Goal: Information Seeking & Learning: Compare options

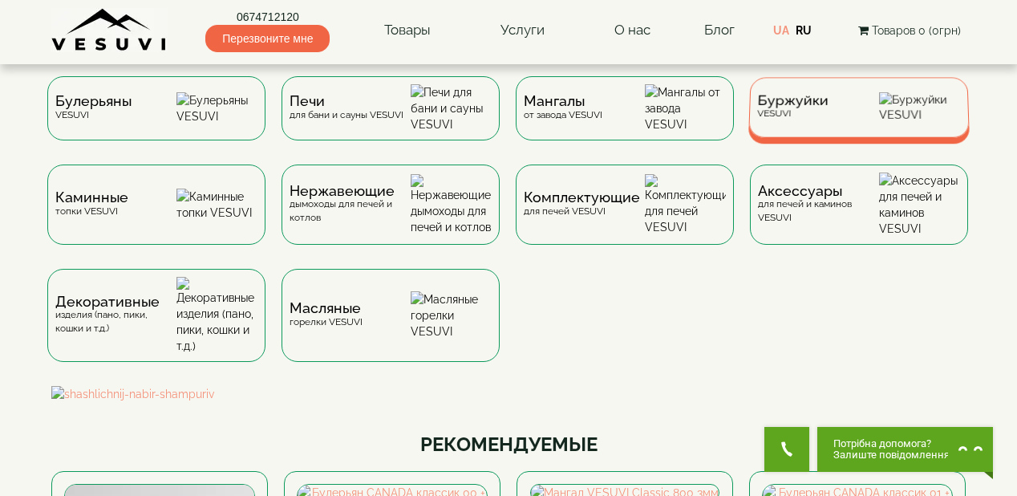
click at [846, 121] on div "Буржуйки VESUVI" at bounding box center [859, 107] width 221 height 60
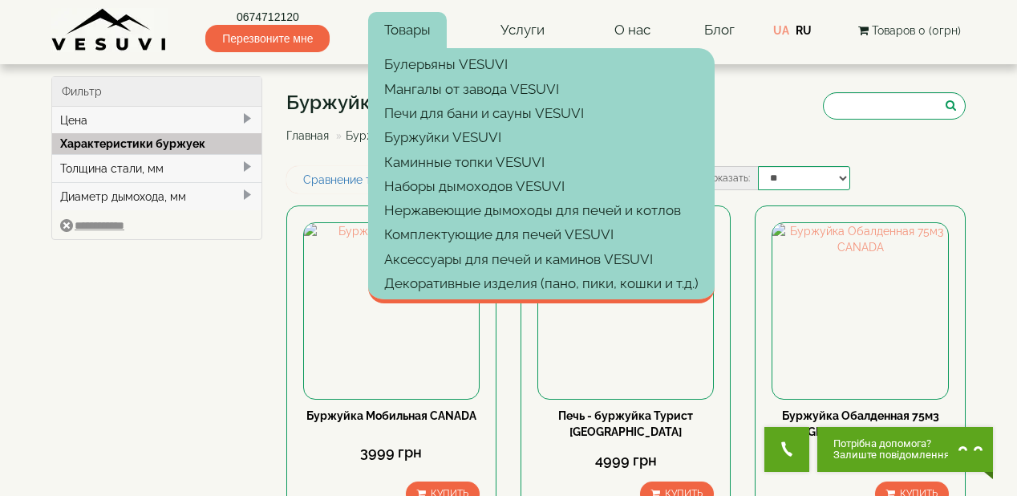
click at [402, 30] on link "Товары" at bounding box center [407, 30] width 79 height 37
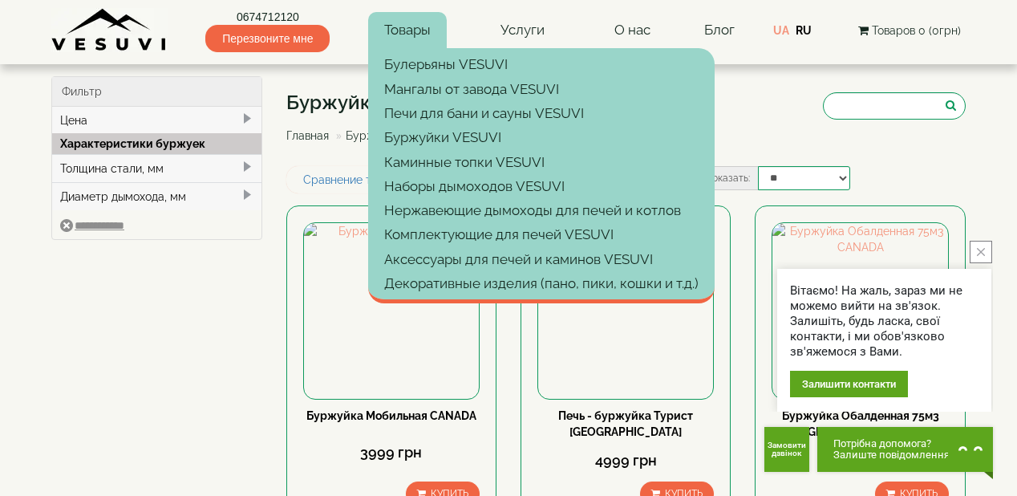
click at [985, 254] on button "close button" at bounding box center [981, 252] width 22 height 22
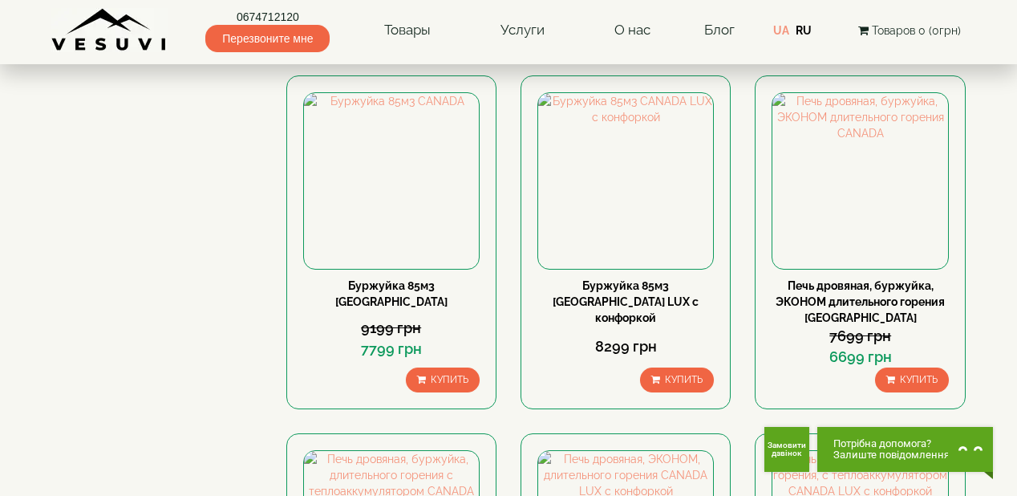
scroll to position [1219, 0]
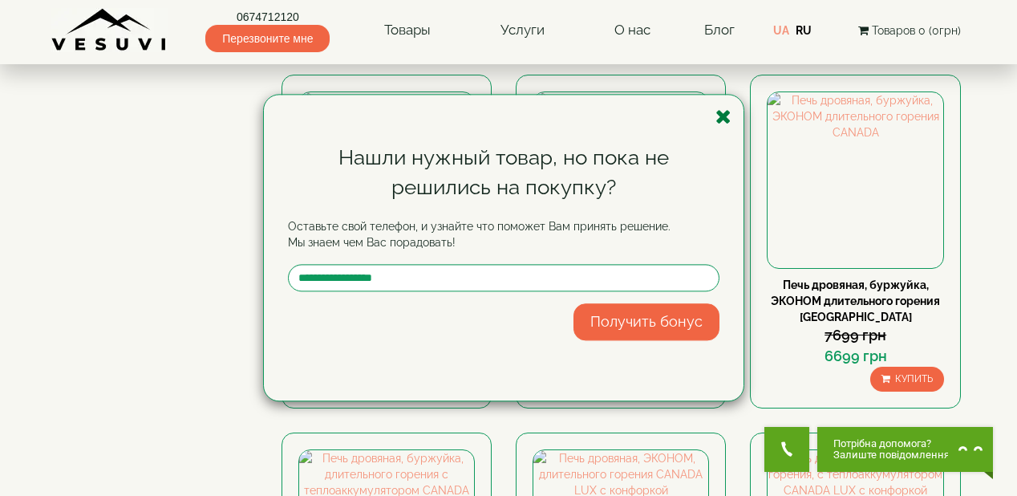
click at [730, 116] on icon "button" at bounding box center [724, 117] width 16 height 20
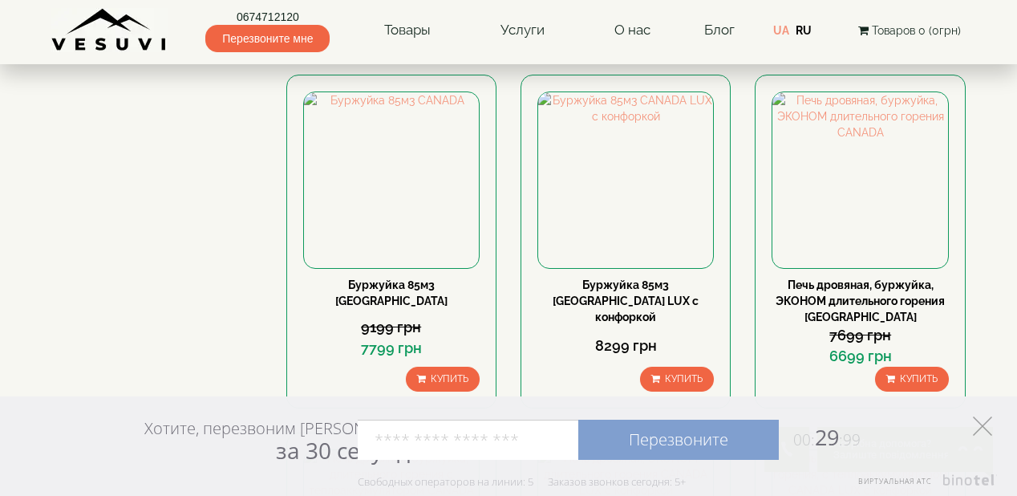
click at [984, 425] on icon at bounding box center [982, 425] width 19 height 19
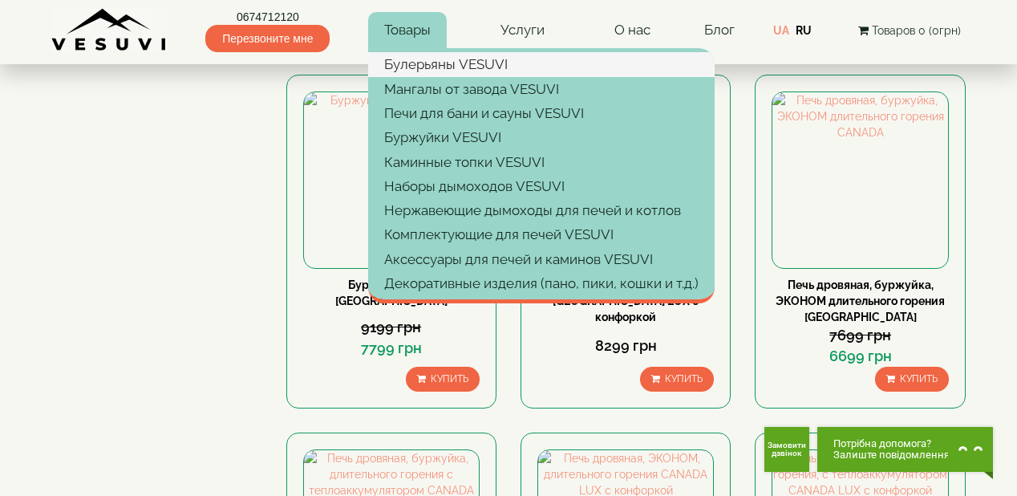
click at [416, 65] on link "Булерьяны VESUVI" at bounding box center [541, 64] width 347 height 24
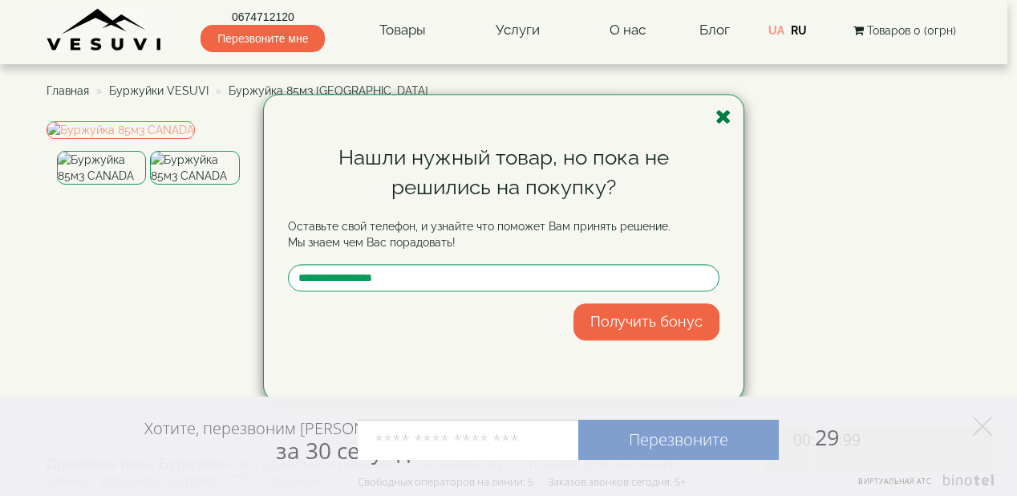
click at [727, 116] on icon "button" at bounding box center [724, 117] width 16 height 20
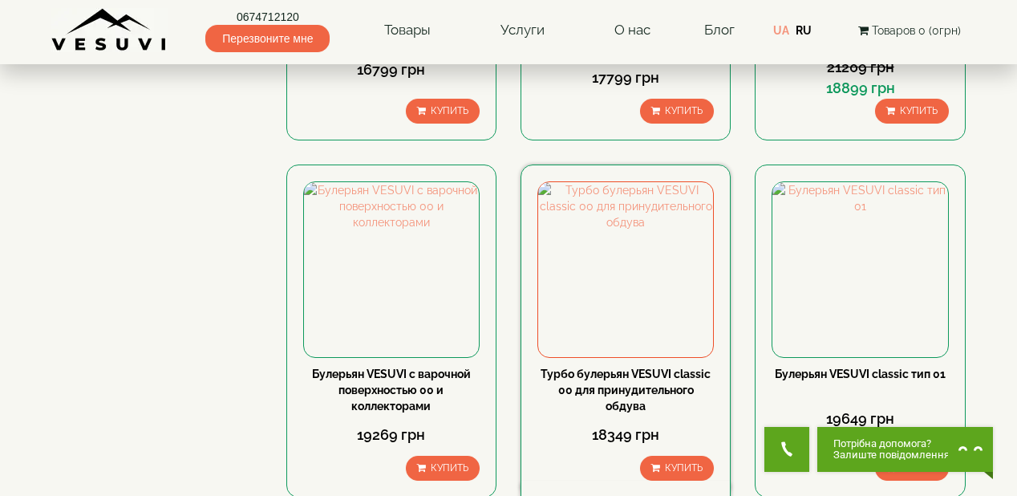
scroll to position [1797, 0]
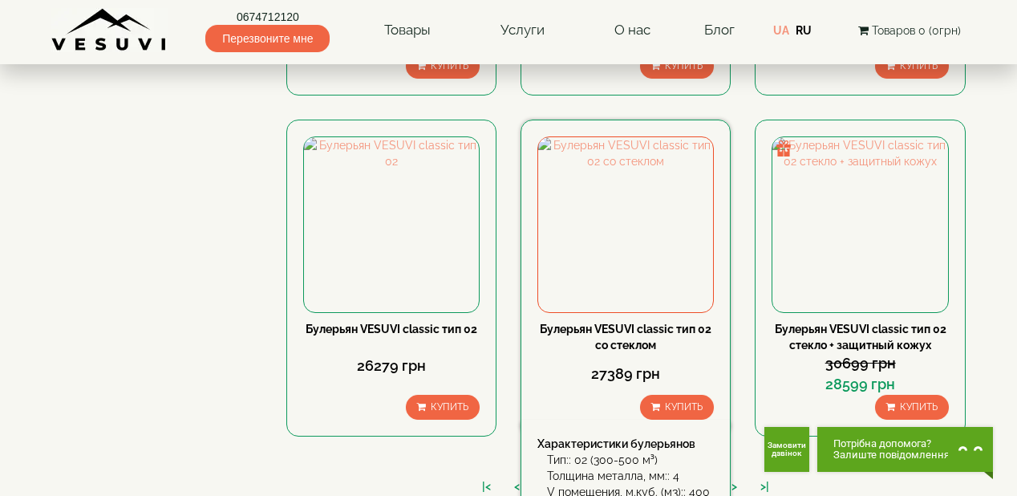
scroll to position [1965, 0]
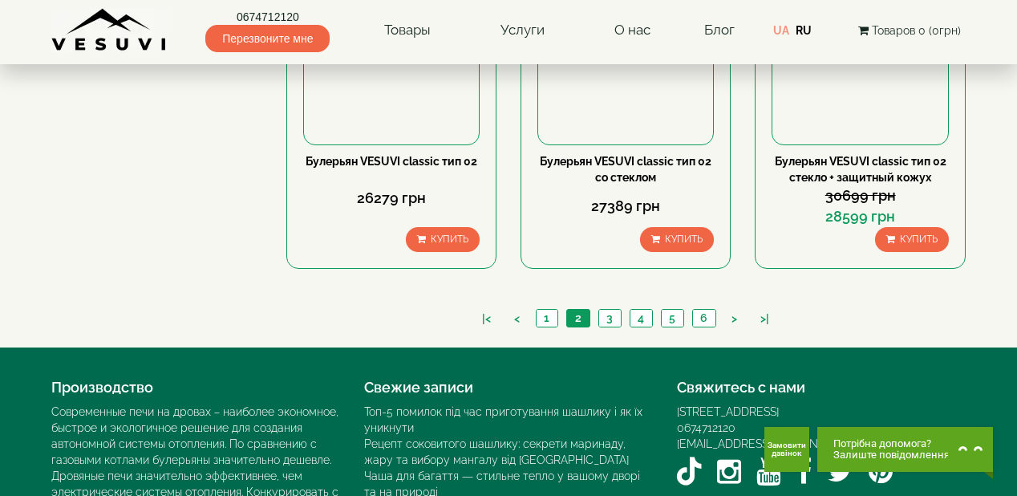
click at [598, 309] on ul "|< < 1 2 3 4 5 6 > >|" at bounding box center [625, 320] width 311 height 22
click at [609, 310] on link "3" at bounding box center [609, 318] width 22 height 17
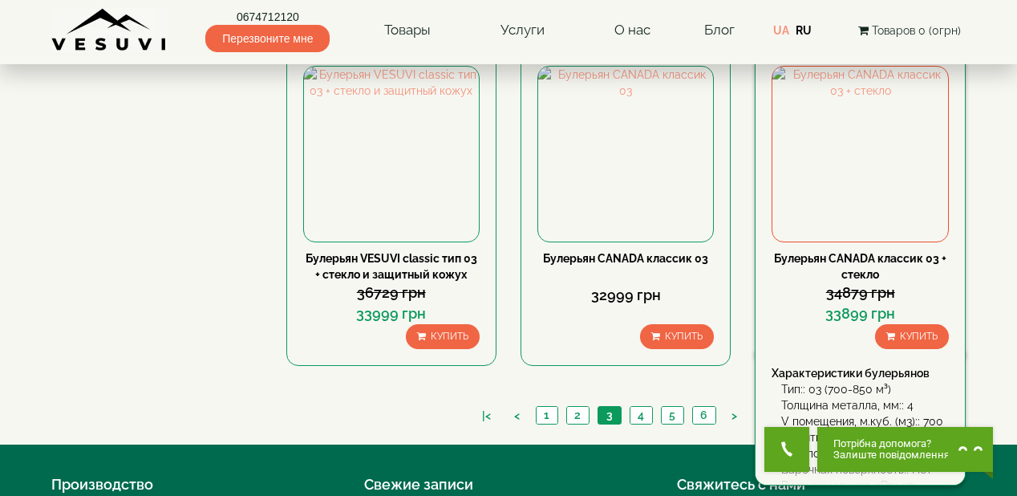
scroll to position [1861, 0]
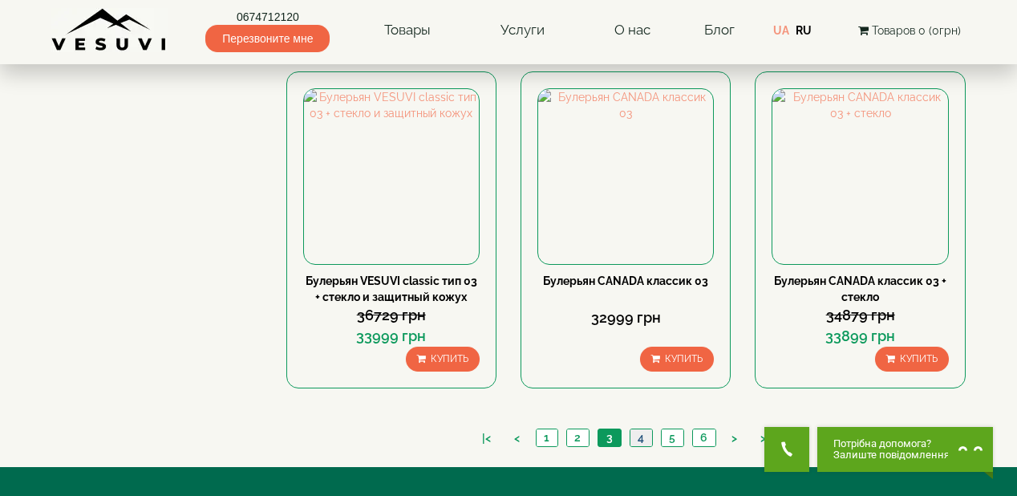
click at [641, 429] on link "4" at bounding box center [641, 437] width 22 height 17
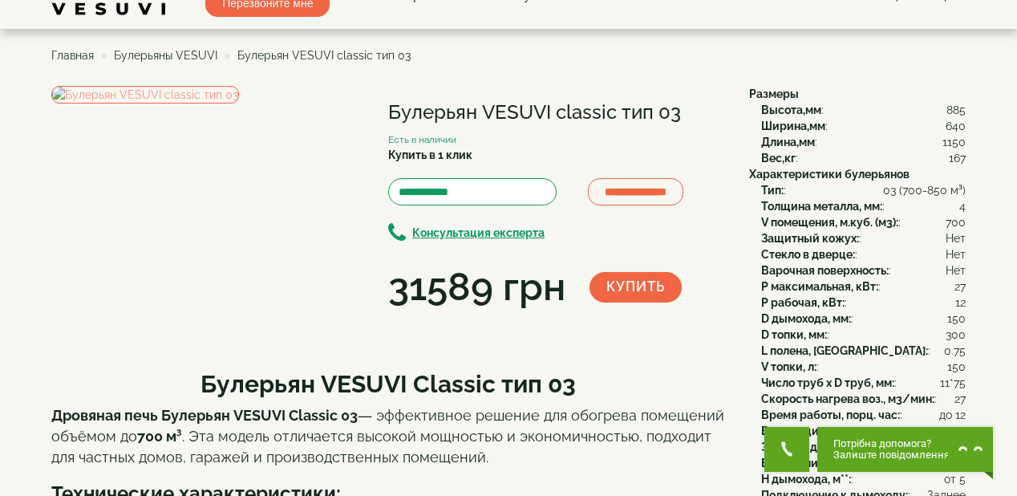
scroll to position [64, 0]
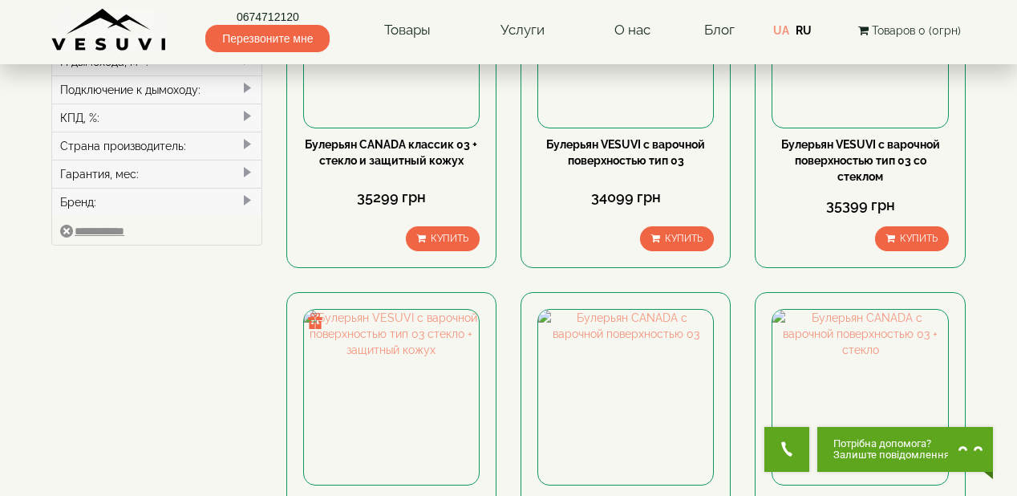
scroll to position [706, 0]
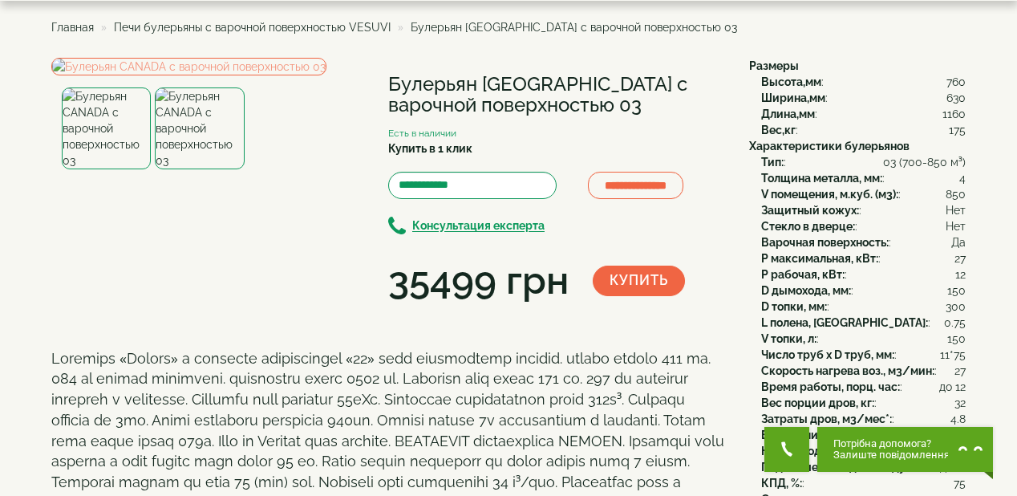
scroll to position [64, 0]
